Goal: Task Accomplishment & Management: Use online tool/utility

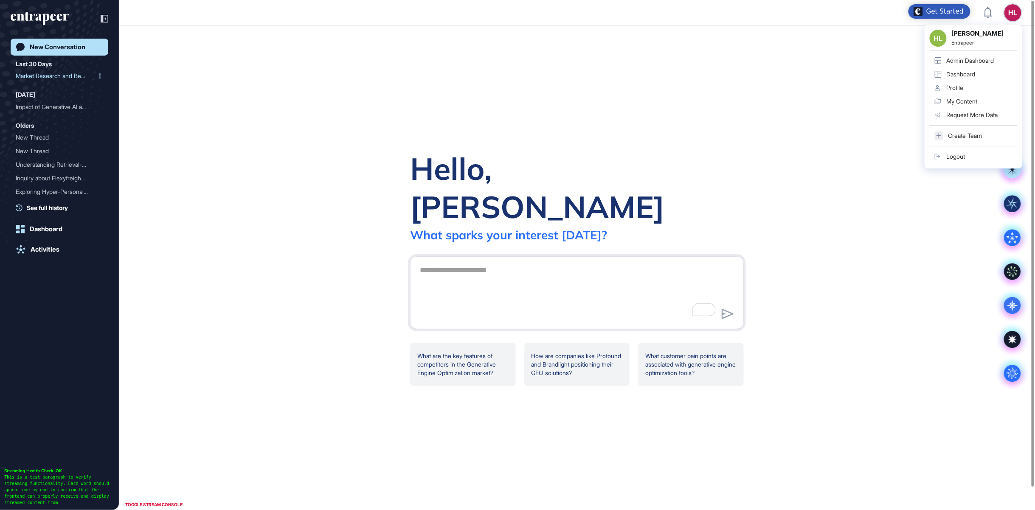
click at [42, 77] on div "Market Research and Bench..." at bounding box center [56, 76] width 81 height 14
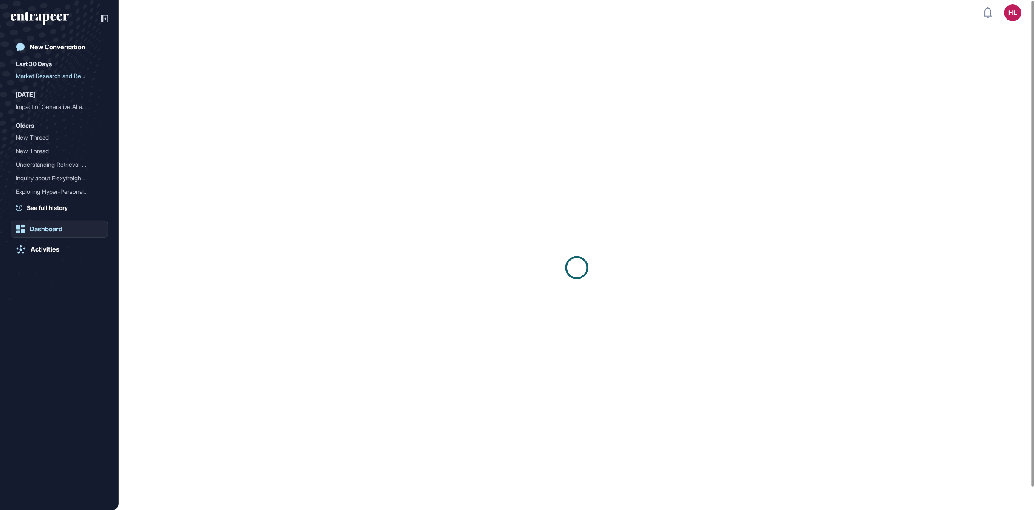
click at [55, 226] on div "Dashboard" at bounding box center [46, 229] width 33 height 8
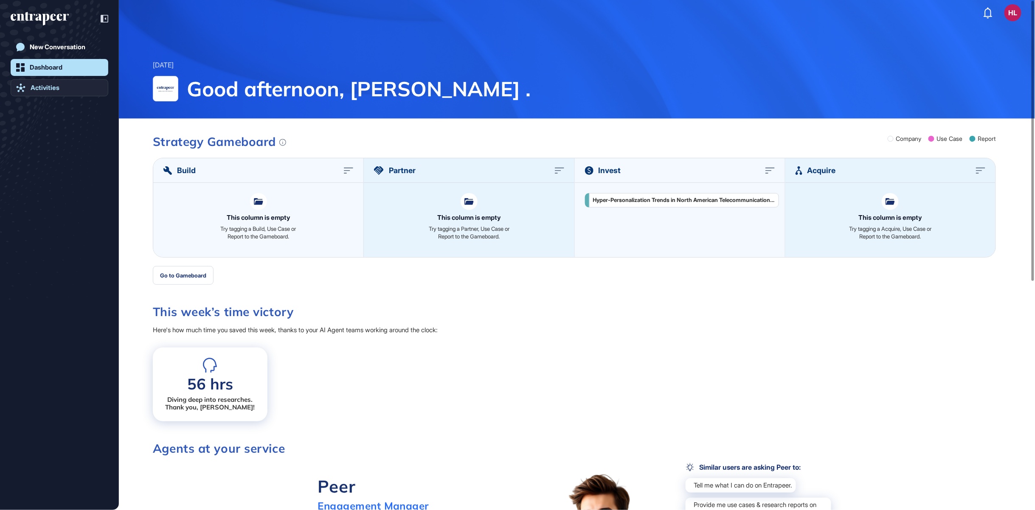
click at [56, 88] on div "Activities" at bounding box center [45, 88] width 29 height 8
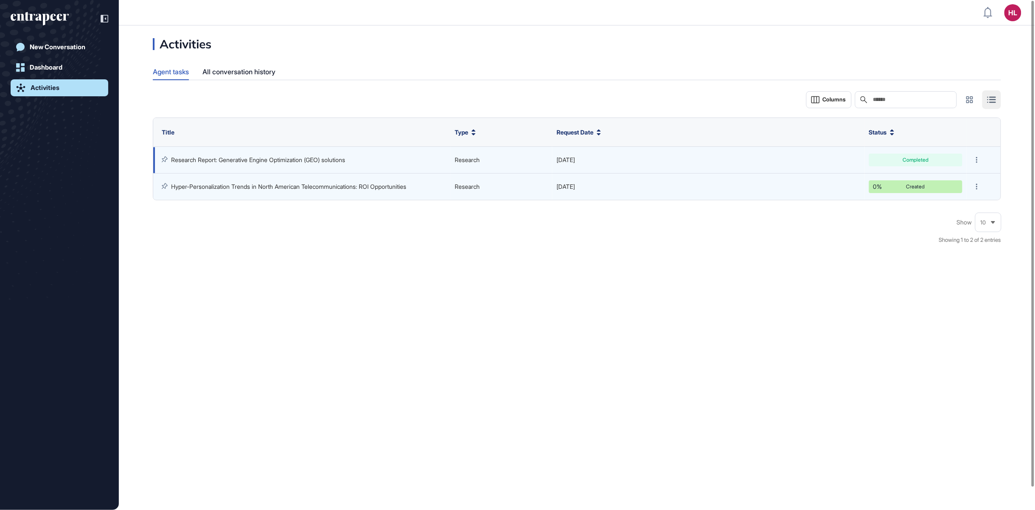
click at [680, 155] on td "Jul 24, 2025" at bounding box center [708, 160] width 312 height 27
click at [946, 159] on div "Completed" at bounding box center [915, 160] width 81 height 5
click at [983, 156] on div at bounding box center [981, 160] width 21 height 12
click at [978, 159] on div at bounding box center [977, 160] width 12 height 12
click at [292, 163] on link "Research Report: Generative Engine Optimization (GEO) solutions" at bounding box center [258, 159] width 174 height 7
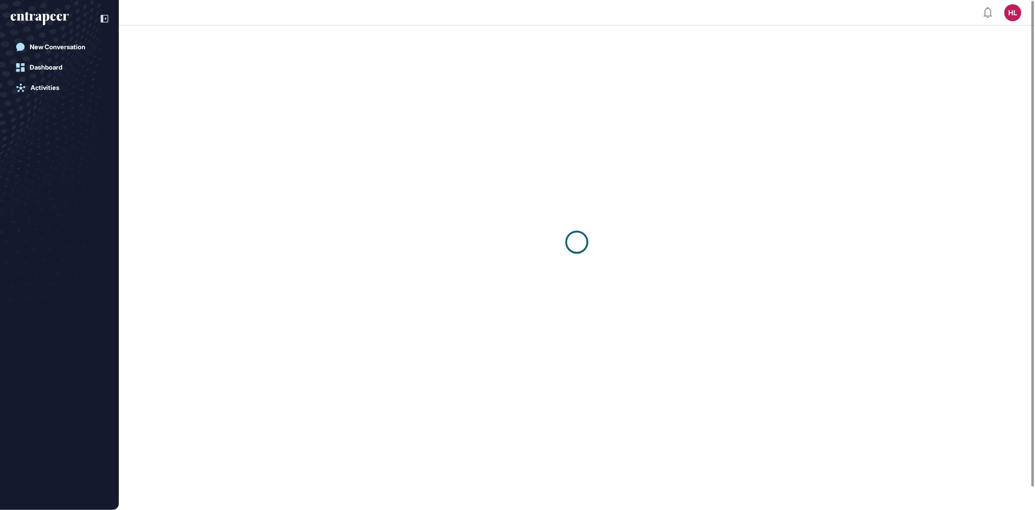
click at [260, 158] on div at bounding box center [577, 242] width 916 height 434
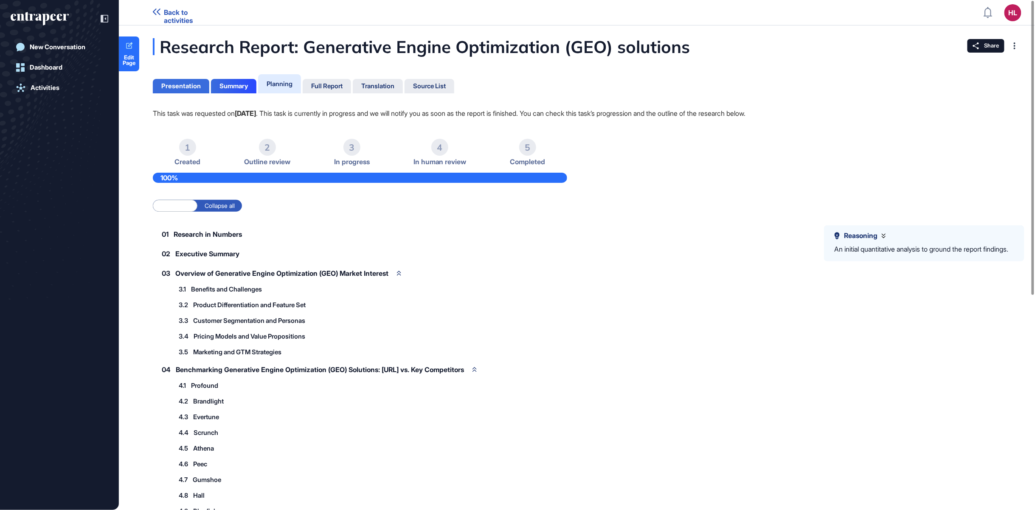
click at [180, 86] on div "Presentation" at bounding box center [180, 86] width 39 height 8
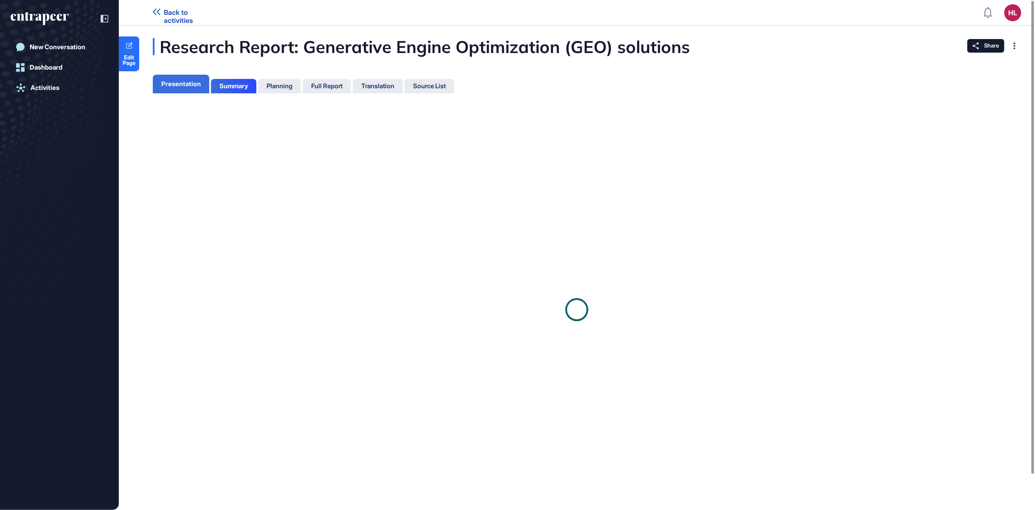
scroll to position [4, 0]
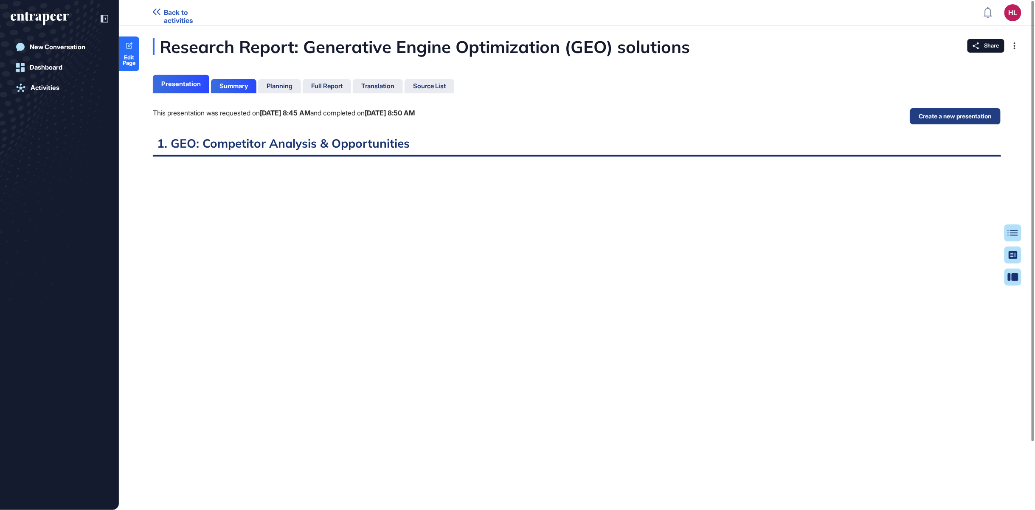
click at [962, 120] on button "Create a new presentation" at bounding box center [955, 116] width 91 height 17
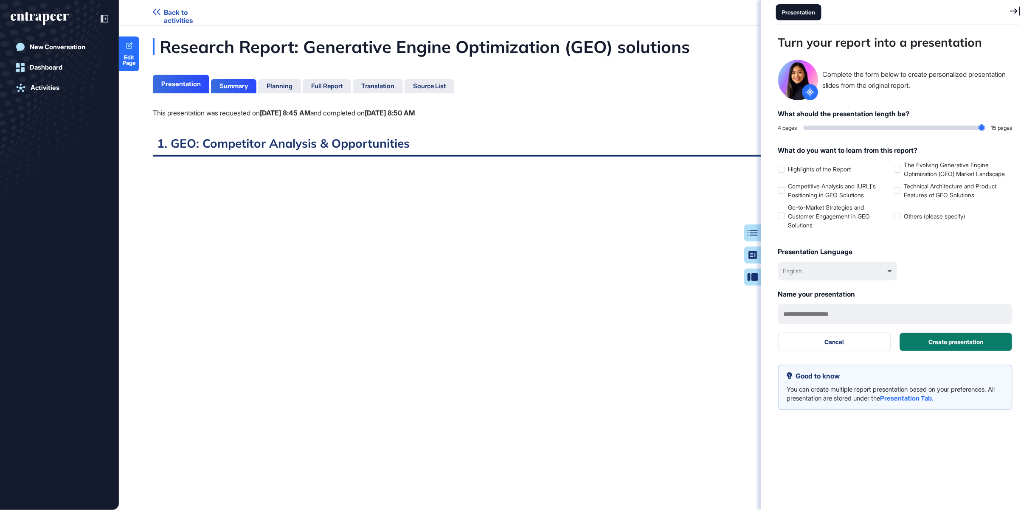
scroll to position [468, 246]
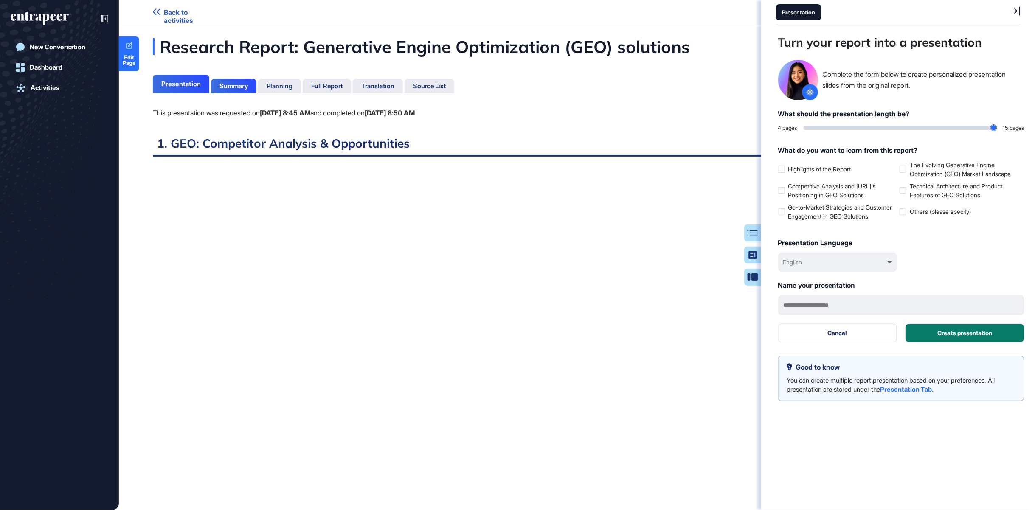
click at [697, 89] on div "Research Report: Generative Engine Optimization (GEO) solutions Presentation Su…" at bounding box center [577, 295] width 916 height 515
click at [543, 131] on div "This presentation was requested on Aug 13, 2025 at 8:45 AM and completed on Aug…" at bounding box center [577, 122] width 848 height 28
click at [1018, 13] on icon at bounding box center [1015, 10] width 10 height 9
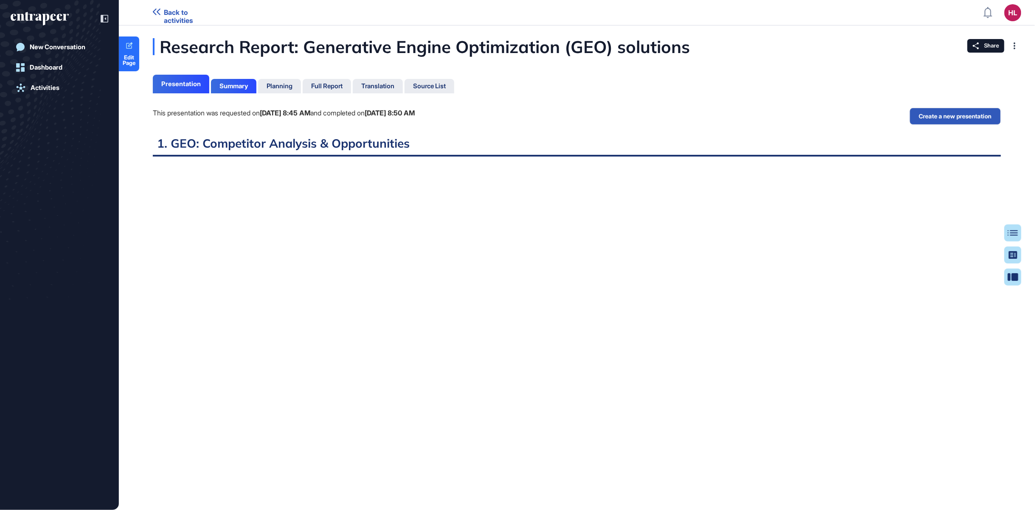
scroll to position [468, 2]
click at [1011, 276] on div "Presentation" at bounding box center [992, 277] width 45 height 7
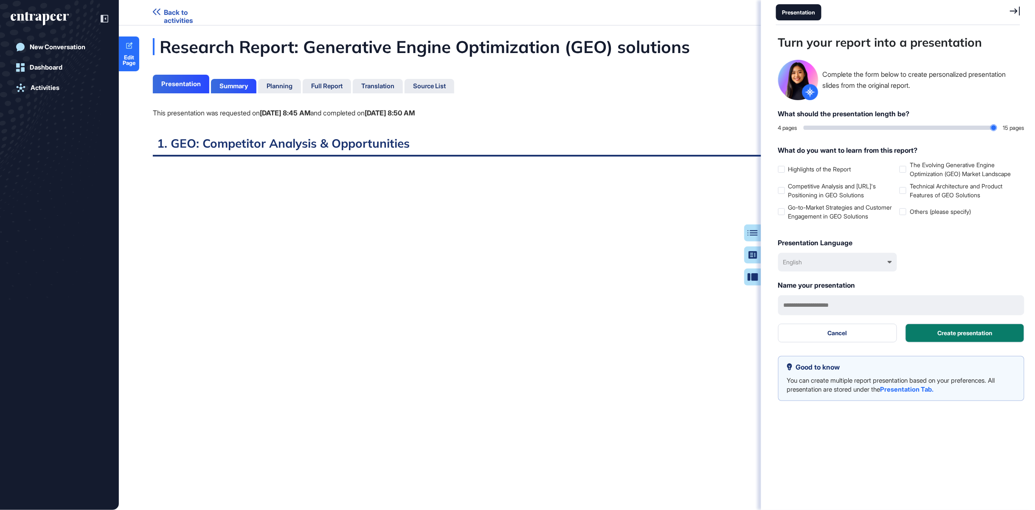
click at [1014, 10] on icon at bounding box center [1015, 10] width 10 height 9
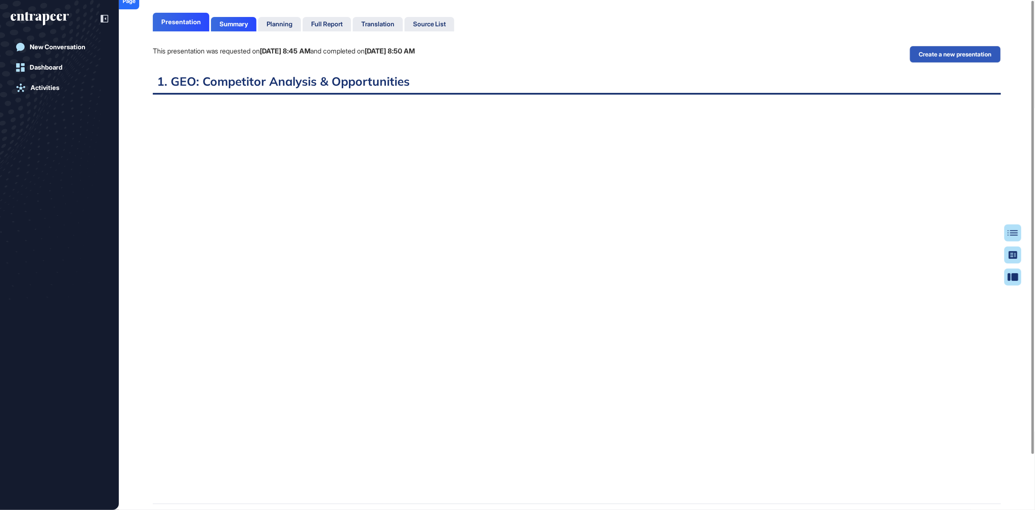
scroll to position [0, 0]
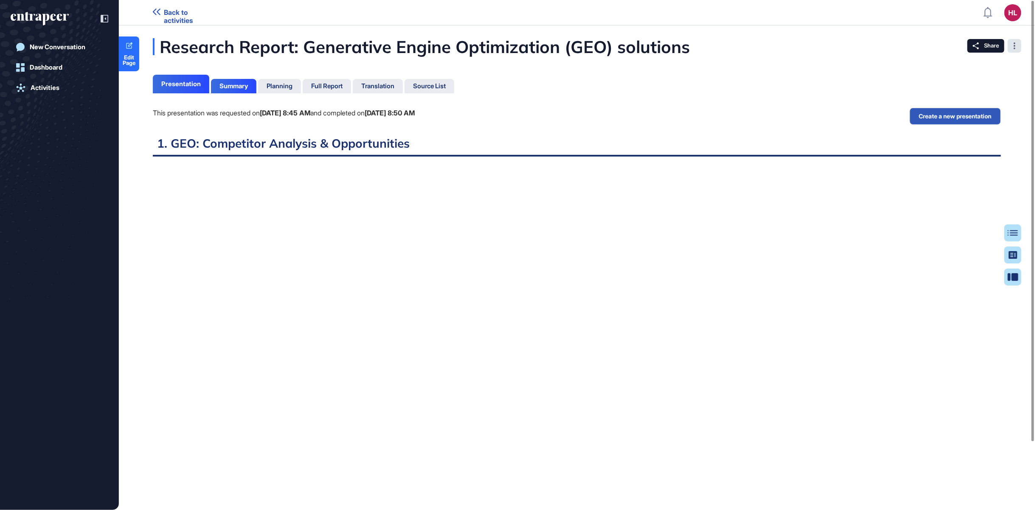
click at [1015, 45] on icon at bounding box center [1015, 45] width 2 height 7
click at [782, 92] on div "Research Report: Generative Engine Optimization (GEO) solutions Presentation Su…" at bounding box center [577, 295] width 916 height 515
click at [405, 88] on div "Translation" at bounding box center [430, 86] width 50 height 14
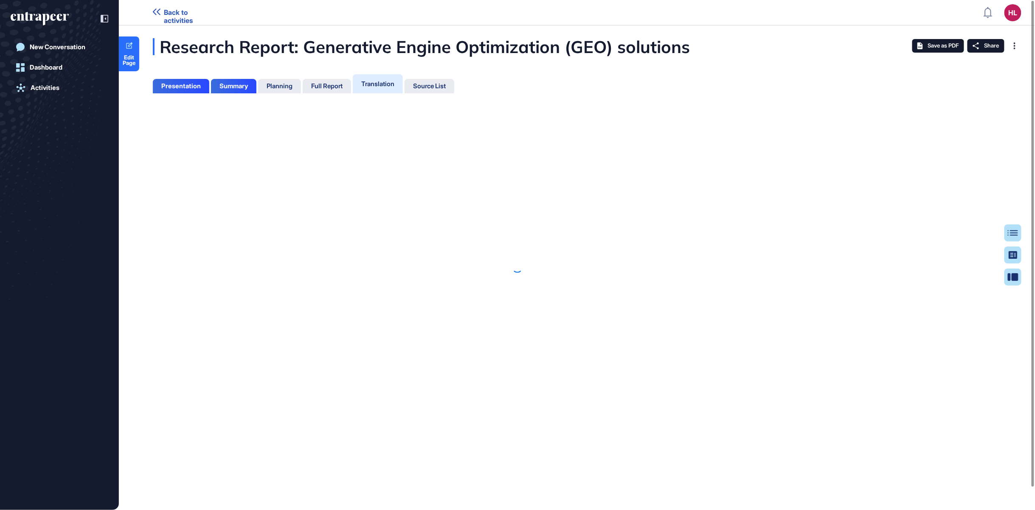
scroll to position [4, 0]
click at [393, 86] on div at bounding box center [517, 267] width 1035 height 485
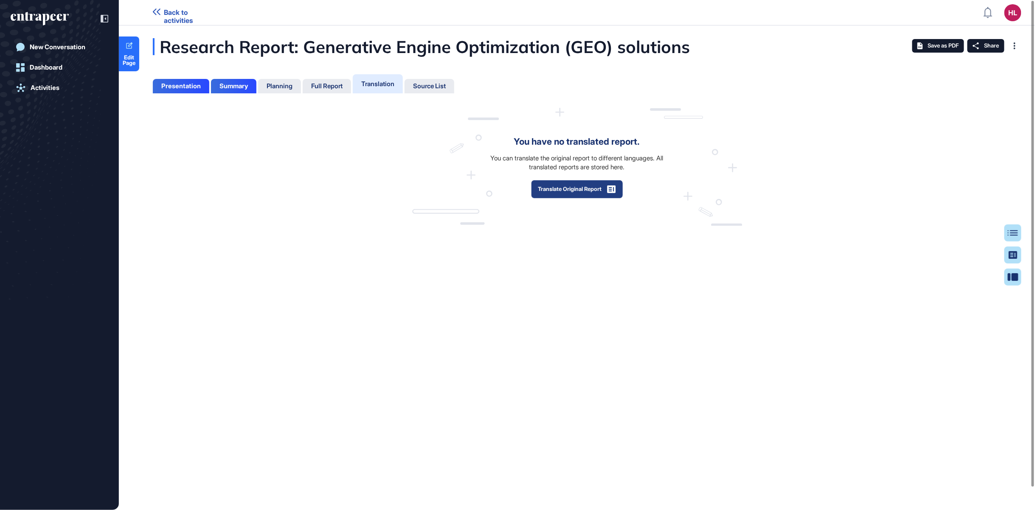
click at [594, 191] on button "Translate Original Report" at bounding box center [577, 189] width 92 height 19
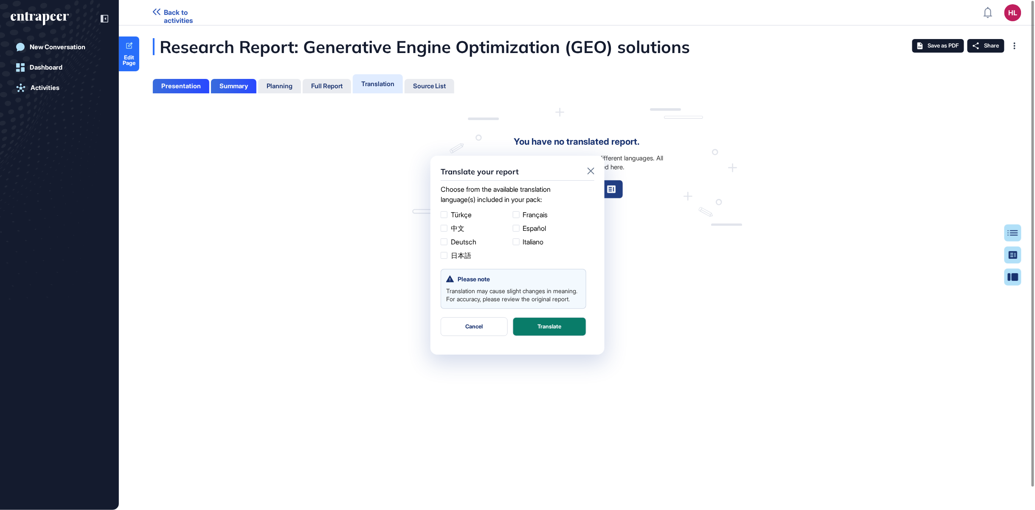
scroll to position [0, 0]
click at [516, 216] on div at bounding box center [516, 214] width 7 height 7
click at [550, 327] on button "Translate" at bounding box center [549, 327] width 73 height 19
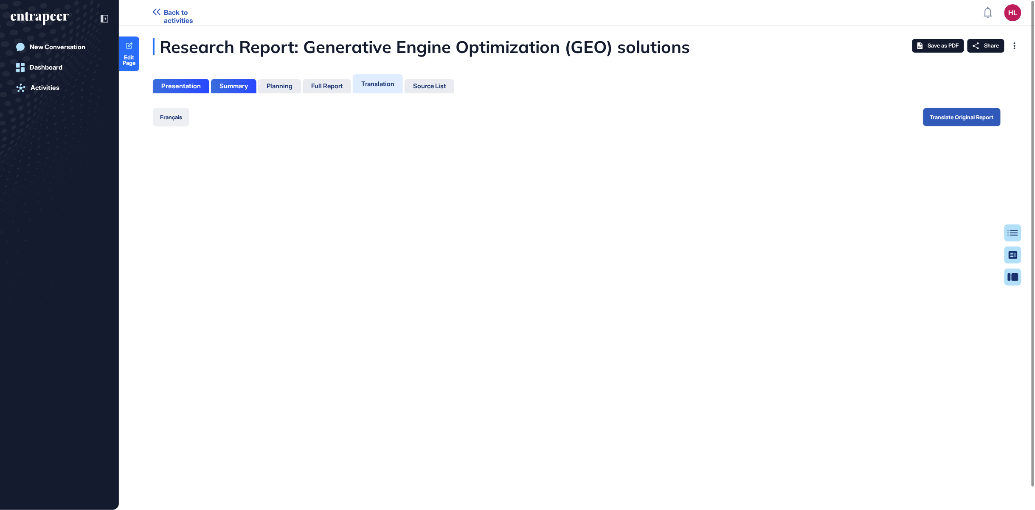
click at [167, 114] on button "Français" at bounding box center [171, 117] width 37 height 19
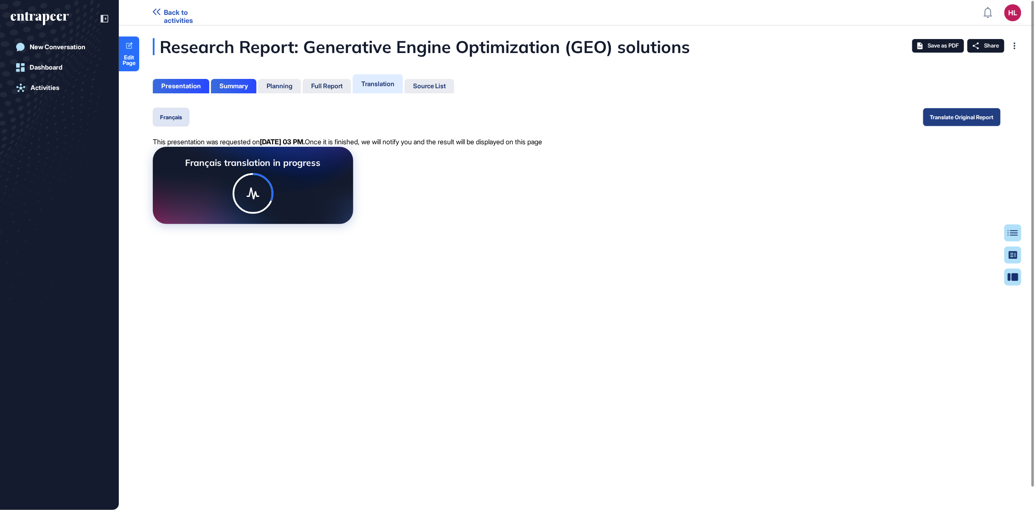
click at [971, 116] on button "Translate Original Report" at bounding box center [962, 117] width 78 height 19
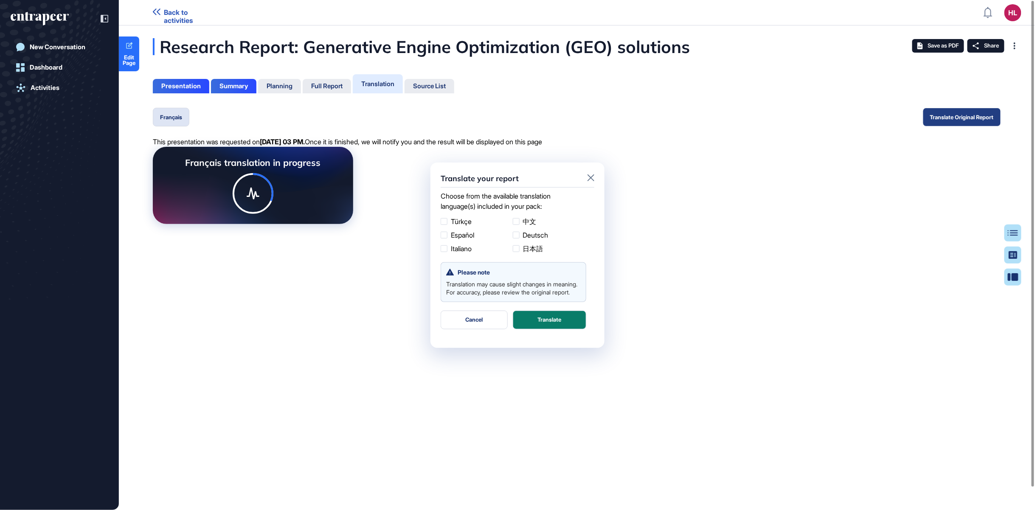
scroll to position [0, 0]
click at [517, 220] on div at bounding box center [516, 221] width 7 height 7
click at [563, 328] on button "Translate" at bounding box center [549, 320] width 73 height 19
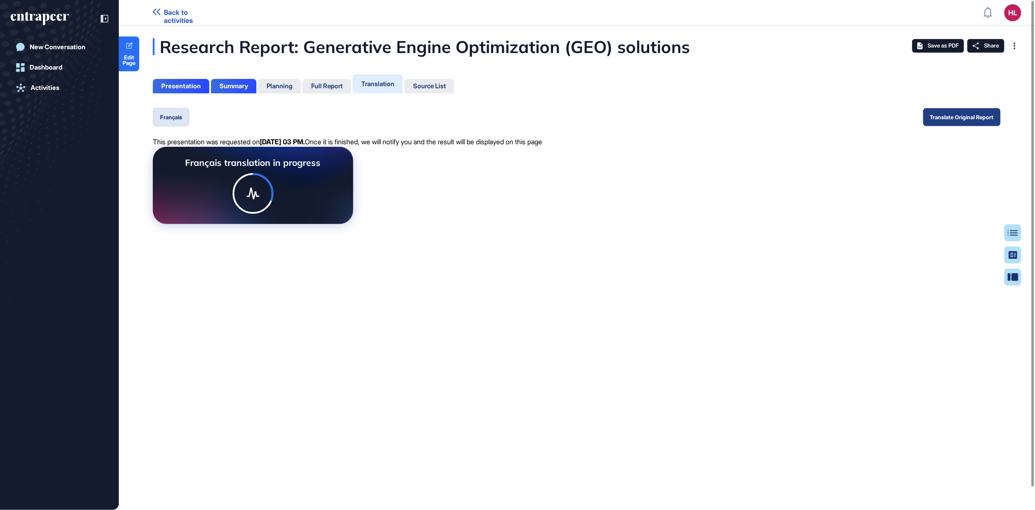
click at [943, 118] on button "Translate Original Report" at bounding box center [962, 117] width 78 height 19
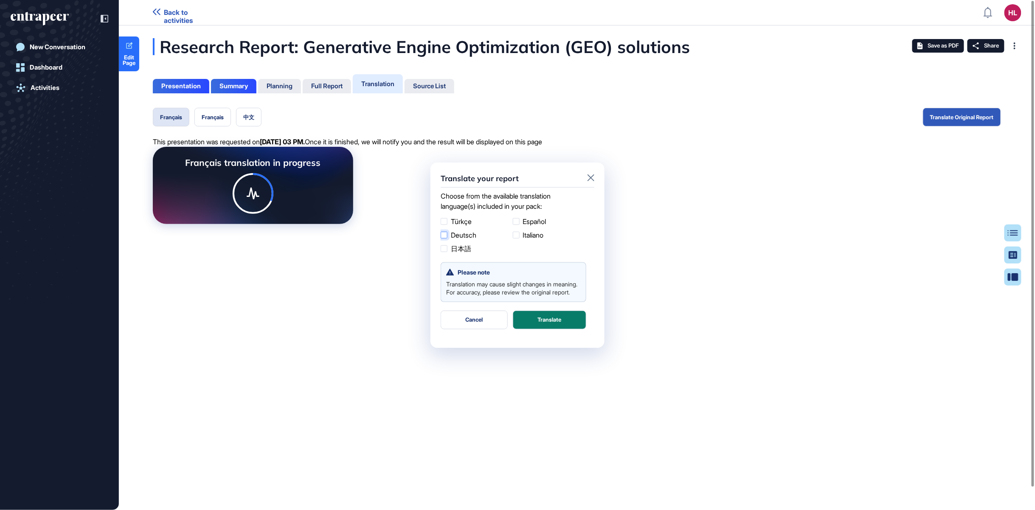
click at [442, 236] on div at bounding box center [444, 235] width 7 height 7
click at [563, 329] on button "Translate" at bounding box center [549, 320] width 73 height 19
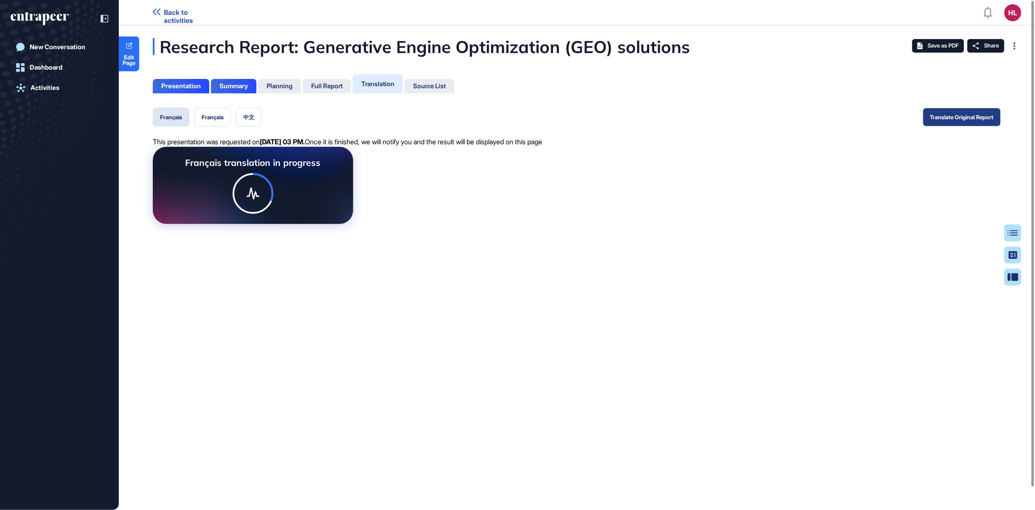
click at [970, 121] on button "Translate Original Report" at bounding box center [962, 117] width 78 height 19
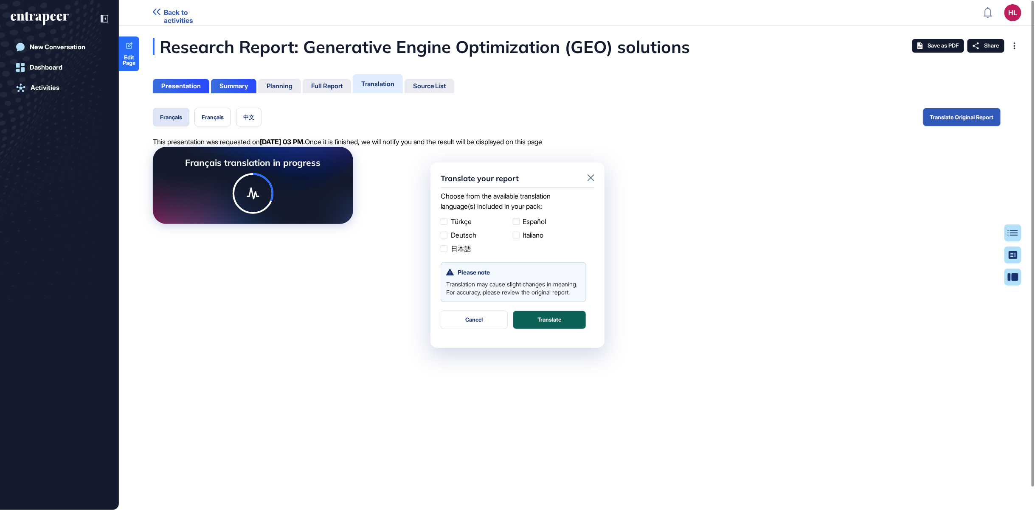
click at [540, 326] on button "Translate" at bounding box center [549, 320] width 73 height 19
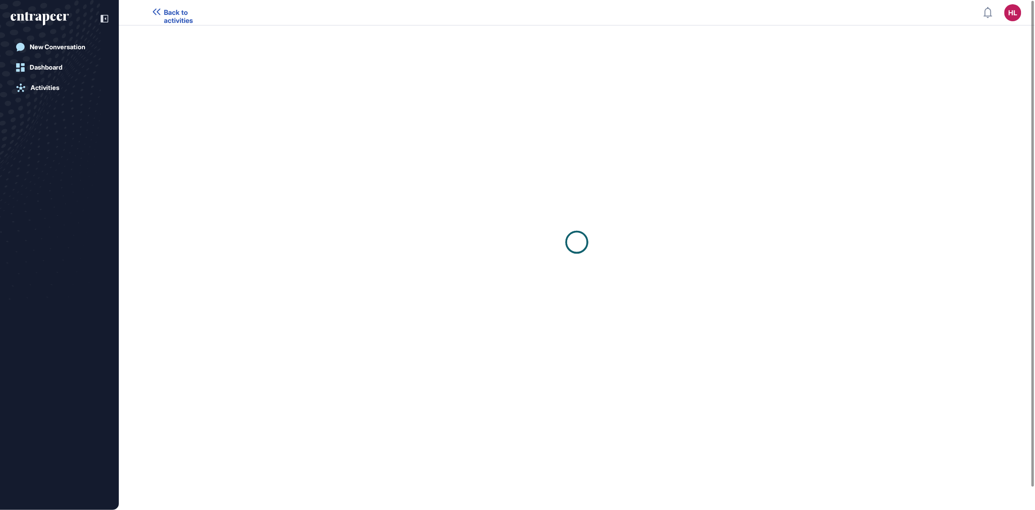
scroll to position [0, 0]
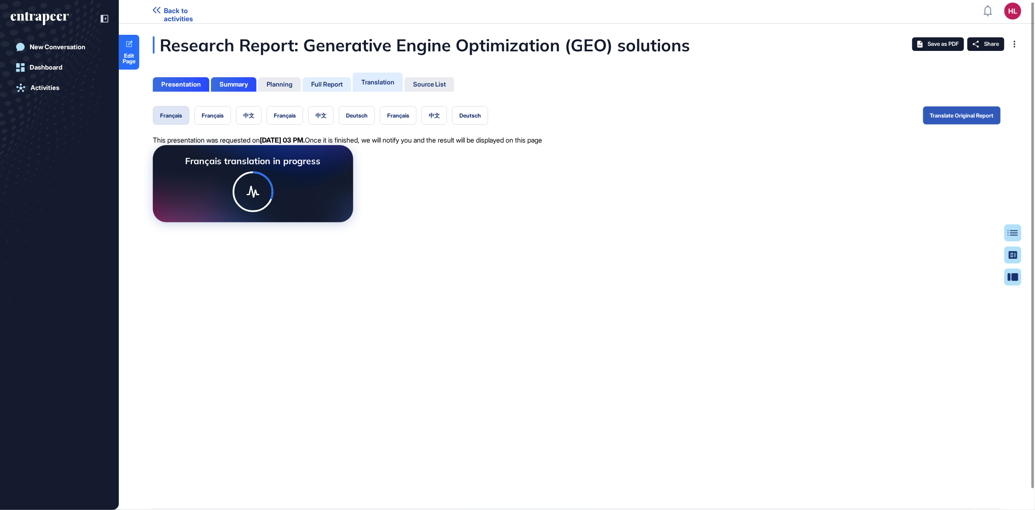
click at [337, 88] on div "Full Report" at bounding box center [326, 85] width 31 height 8
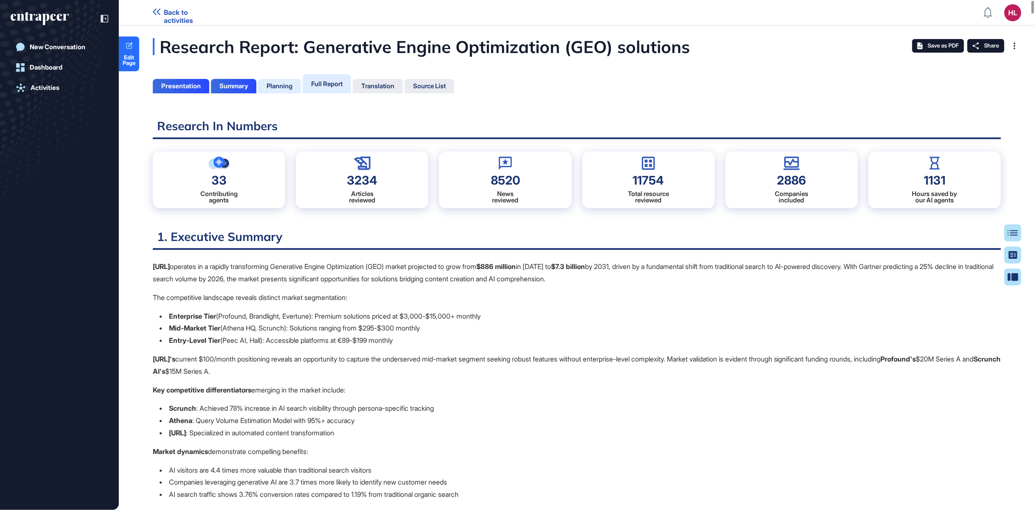
scroll to position [468, 2]
click at [373, 86] on div "Translation" at bounding box center [377, 86] width 33 height 8
